Goal: Task Accomplishment & Management: Manage account settings

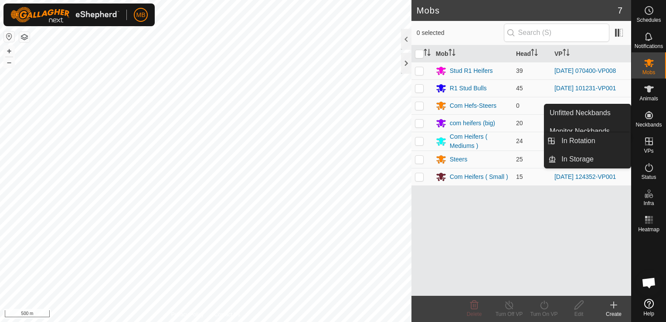
click at [648, 140] on icon at bounding box center [649, 141] width 10 height 10
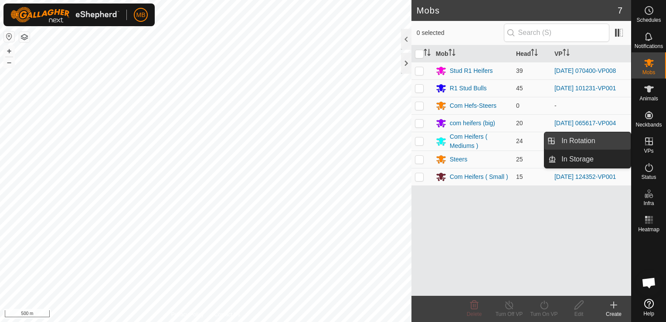
click at [606, 146] on link "In Rotation" at bounding box center [593, 140] width 75 height 17
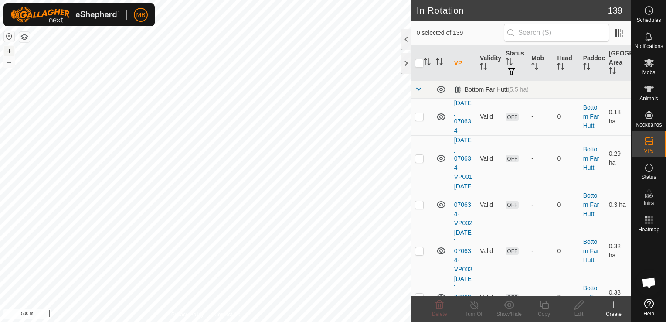
click at [10, 52] on button "+" at bounding box center [9, 51] width 10 height 10
checkbox input "true"
click at [543, 311] on div "Copy" at bounding box center [544, 314] width 35 height 8
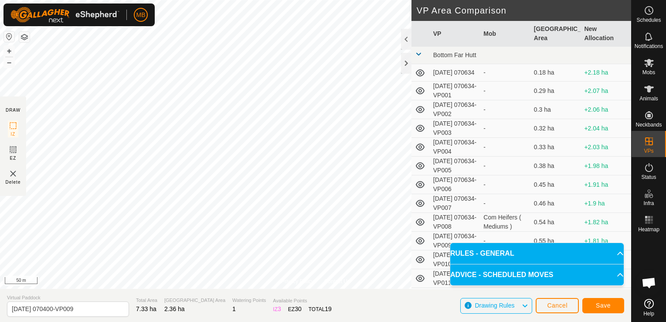
click at [362, 301] on div "Privacy Policy Contact Us Type: Inclusion Zone undefined Animal + – ⇧ i 50 m DR…" at bounding box center [315, 161] width 631 height 322
click at [600, 303] on span "Save" at bounding box center [603, 305] width 15 height 7
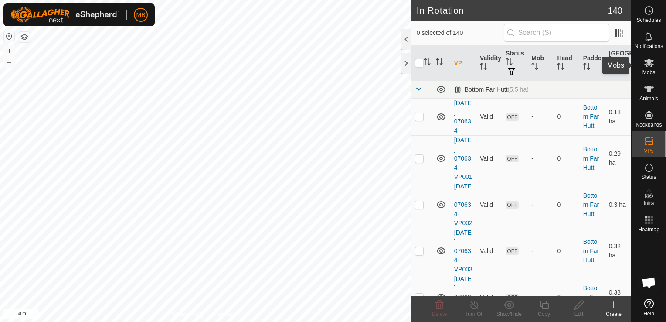
click at [650, 70] on span "Mobs" at bounding box center [649, 72] width 13 height 5
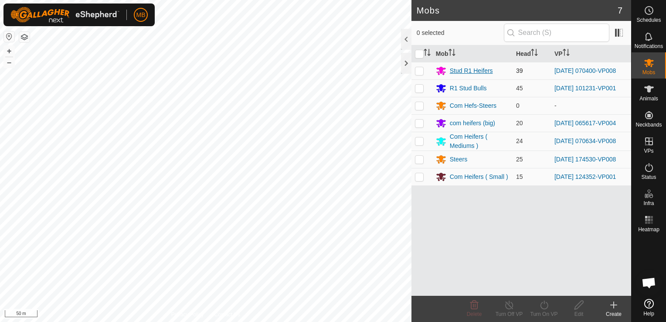
click at [463, 69] on div "Stud R1 Heifers" at bounding box center [471, 70] width 43 height 9
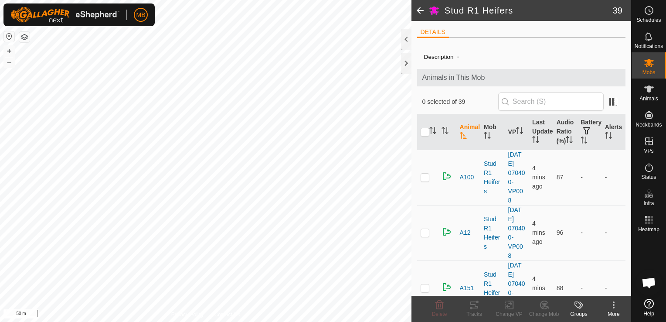
click at [420, 10] on span at bounding box center [420, 10] width 17 height 21
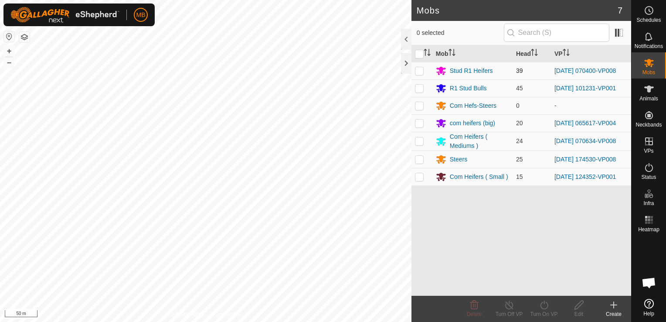
click at [420, 71] on p-checkbox at bounding box center [419, 70] width 9 height 7
checkbox input "true"
click at [544, 307] on icon at bounding box center [544, 305] width 11 height 10
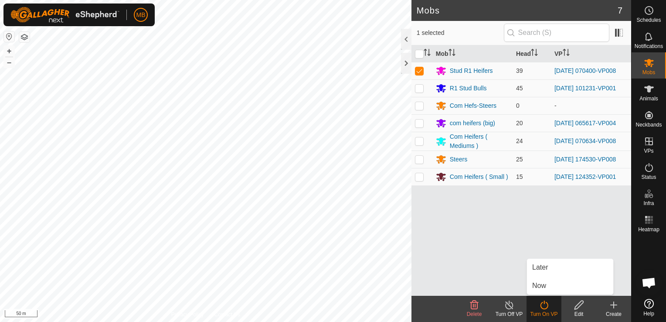
click at [544, 307] on icon at bounding box center [544, 305] width 11 height 10
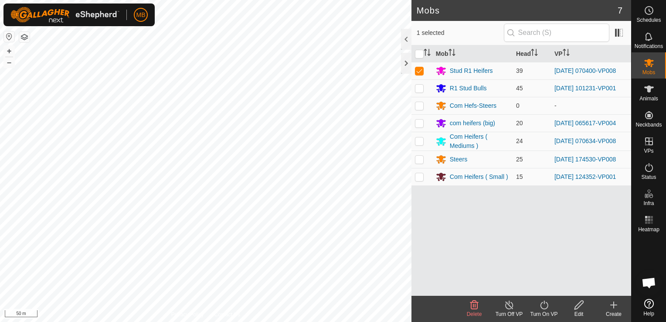
drag, startPoint x: 544, startPoint y: 307, endPoint x: 539, endPoint y: 311, distance: 5.9
click at [539, 311] on div "Turn On VP" at bounding box center [544, 314] width 35 height 8
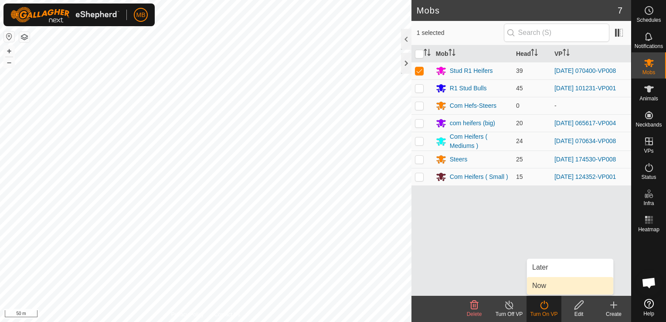
click at [541, 286] on link "Now" at bounding box center [570, 285] width 86 height 17
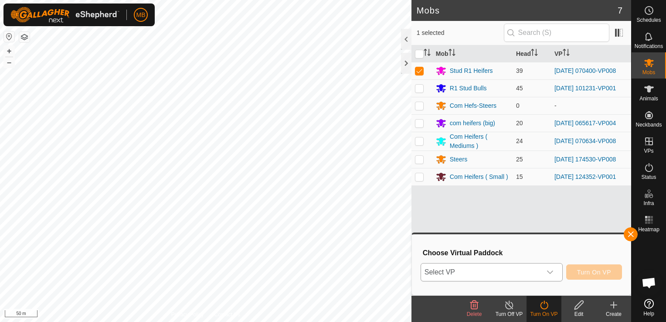
click at [539, 273] on span "Select VP" at bounding box center [481, 271] width 120 height 17
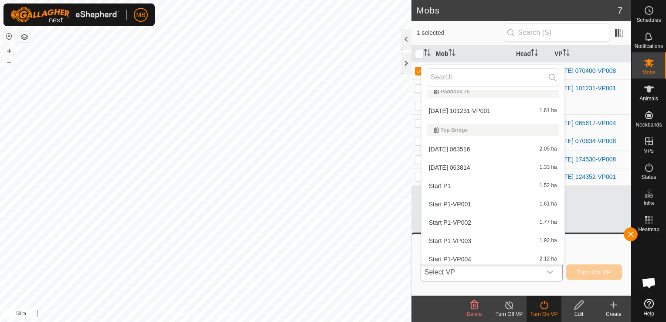
scroll to position [2044, 0]
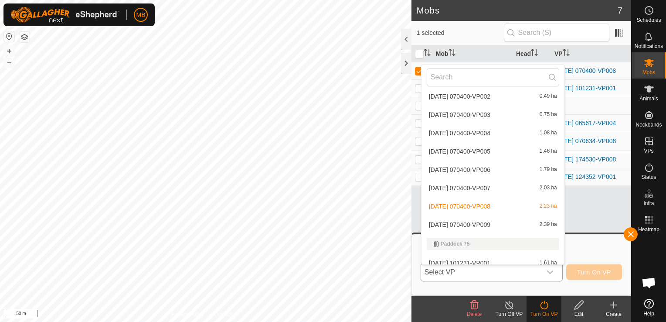
click at [496, 219] on li "[DATE] 070400-VP009 2.39 ha" at bounding box center [493, 224] width 143 height 17
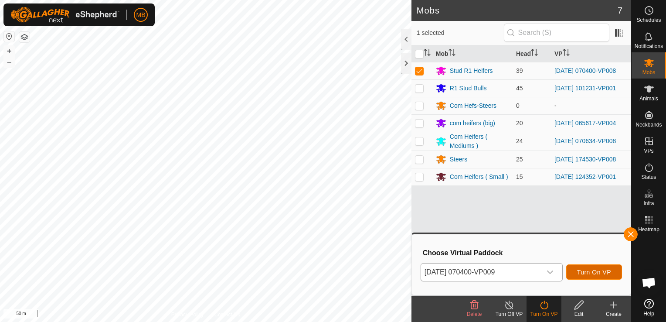
click at [593, 275] on span "Turn On VP" at bounding box center [594, 272] width 34 height 7
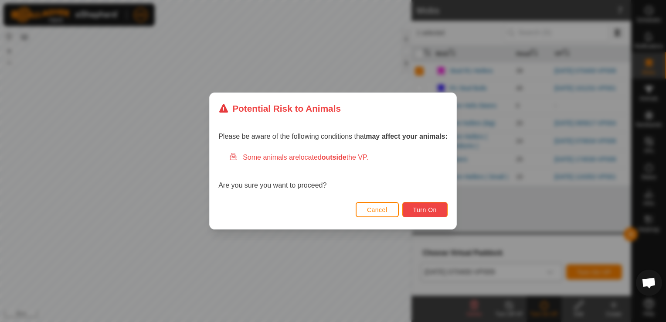
click at [419, 207] on span "Turn On" at bounding box center [425, 209] width 24 height 7
